Goal: Information Seeking & Learning: Learn about a topic

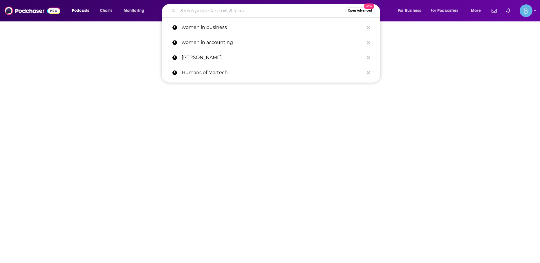
click at [250, 12] on input "Search podcasts, credits, & more..." at bounding box center [261, 10] width 167 height 9
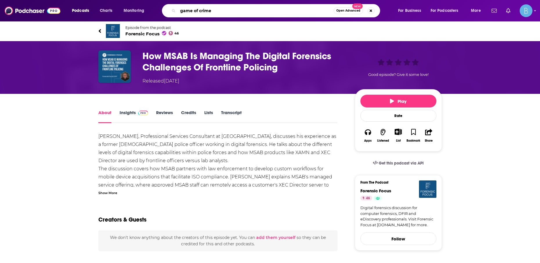
type input "game of crimes"
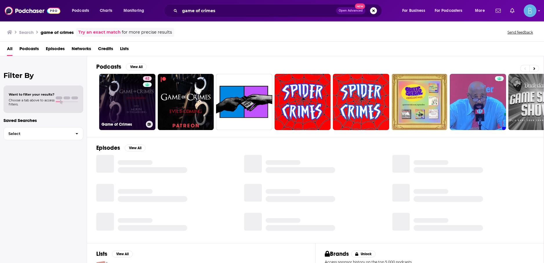
click at [149, 102] on div "62" at bounding box center [148, 98] width 10 height 45
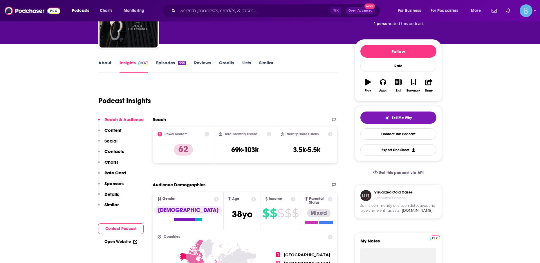
scroll to position [52, 0]
